Goal: Transaction & Acquisition: Purchase product/service

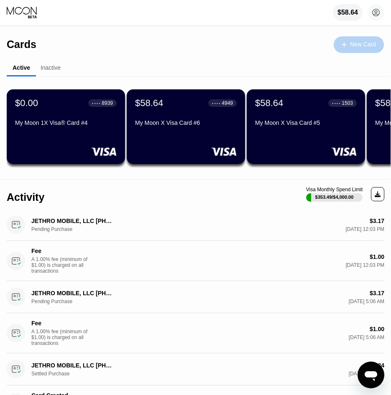
click at [365, 44] on div "New Card" at bounding box center [363, 44] width 26 height 7
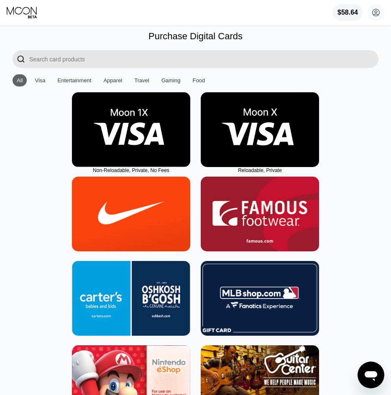
click at [129, 140] on img at bounding box center [131, 129] width 118 height 75
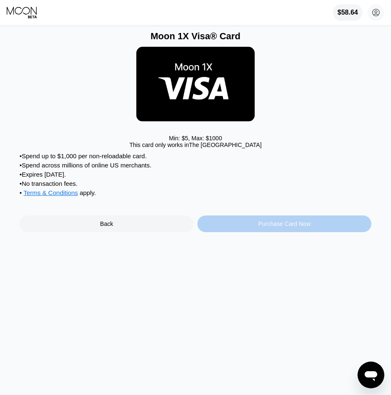
click at [232, 232] on div "Purchase Card Now" at bounding box center [284, 224] width 174 height 17
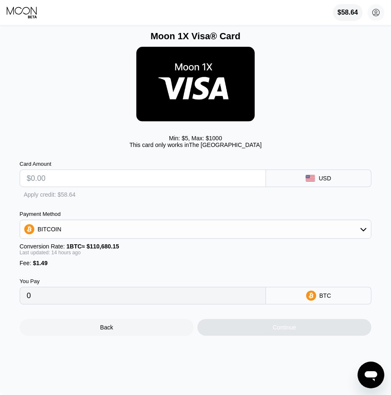
click at [162, 187] on input "text" at bounding box center [143, 178] width 232 height 17
type input "$1"
type input "0.00002299"
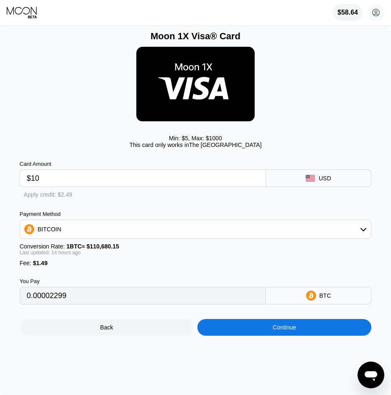
type input "$109"
type input "0.00102005"
type input "$10"
type input "0.00010608"
type input "$10.08"
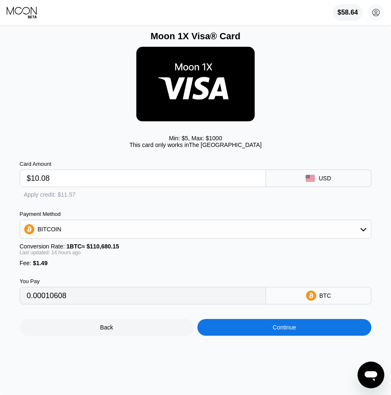
type input "0.00010682"
type input "$10.08"
click at [18, 200] on div "Moon 1X Visa® Card Min: $ 5 , Max: $ 1000 This card only works in The United St…" at bounding box center [195, 211] width 391 height 369
click at [24, 198] on div "Apply credit: $11.57" at bounding box center [50, 194] width 52 height 7
type input "0"
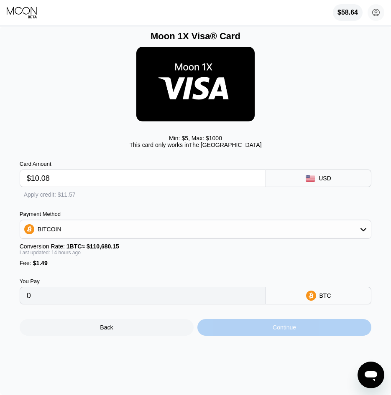
click at [241, 336] on div "Continue" at bounding box center [284, 327] width 174 height 17
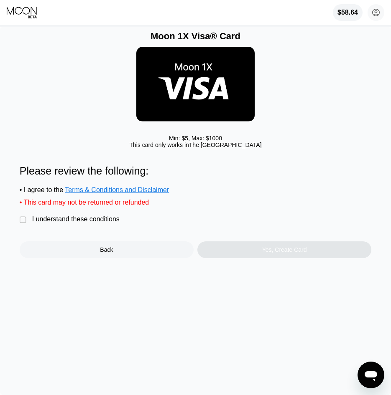
click at [20, 224] on div "" at bounding box center [24, 220] width 8 height 8
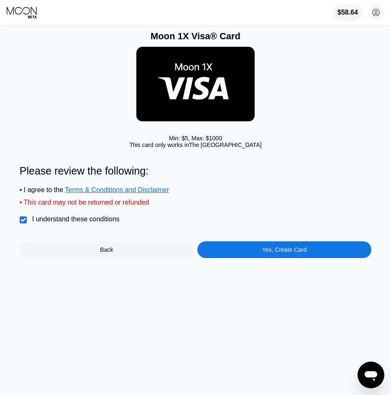
click at [269, 258] on div "Yes, Create Card" at bounding box center [284, 250] width 174 height 17
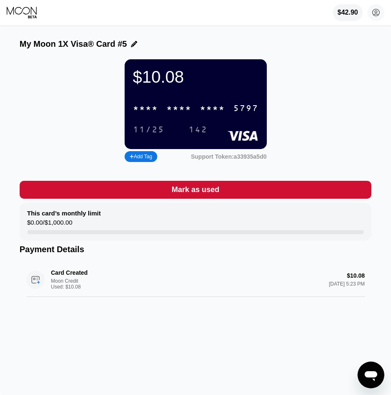
click at [219, 110] on div "* * * *" at bounding box center [212, 109] width 25 height 10
